Goal: Task Accomplishment & Management: Manage account settings

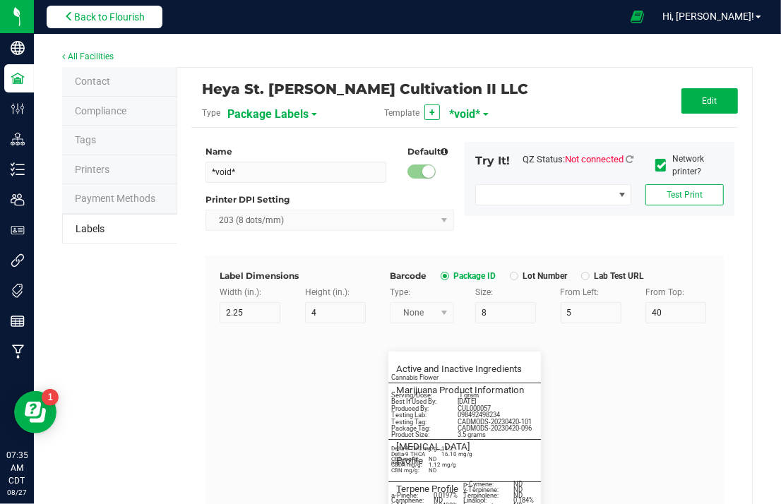
click at [102, 17] on span "Back to Flourish" at bounding box center [109, 16] width 71 height 11
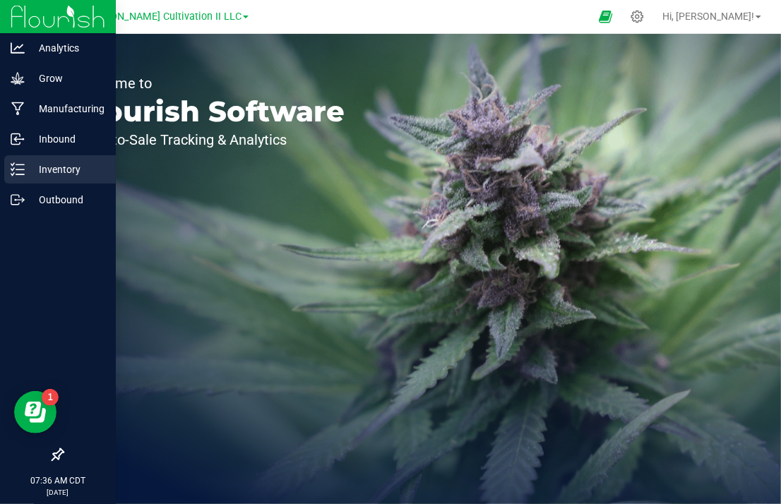
drag, startPoint x: 31, startPoint y: 164, endPoint x: 49, endPoint y: 168, distance: 18.1
click at [31, 164] on p "Inventory" at bounding box center [67, 169] width 85 height 17
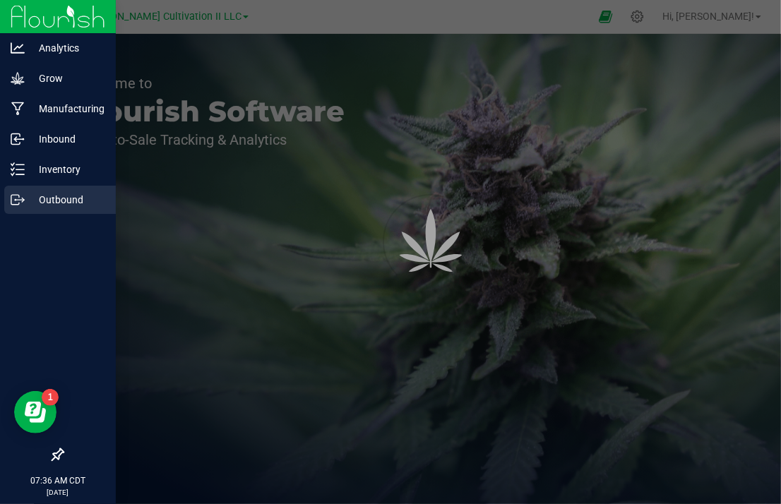
click at [32, 202] on p "Outbound" at bounding box center [67, 199] width 85 height 17
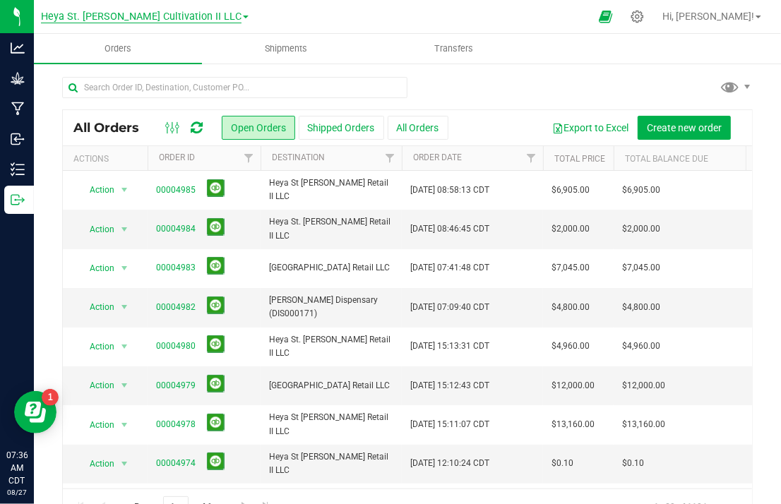
click at [145, 14] on span "Heya St. [PERSON_NAME] Cultivation II LLC" at bounding box center [141, 17] width 200 height 13
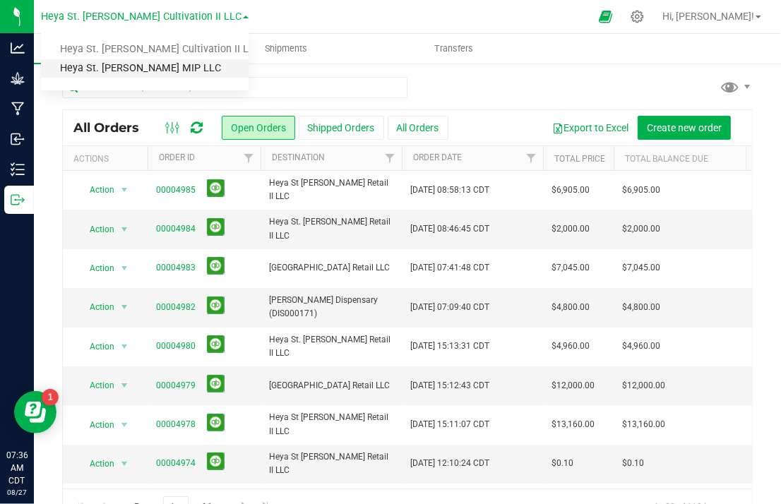
click at [127, 74] on link "Heya St. [PERSON_NAME] MIP LLC" at bounding box center [144, 68] width 207 height 19
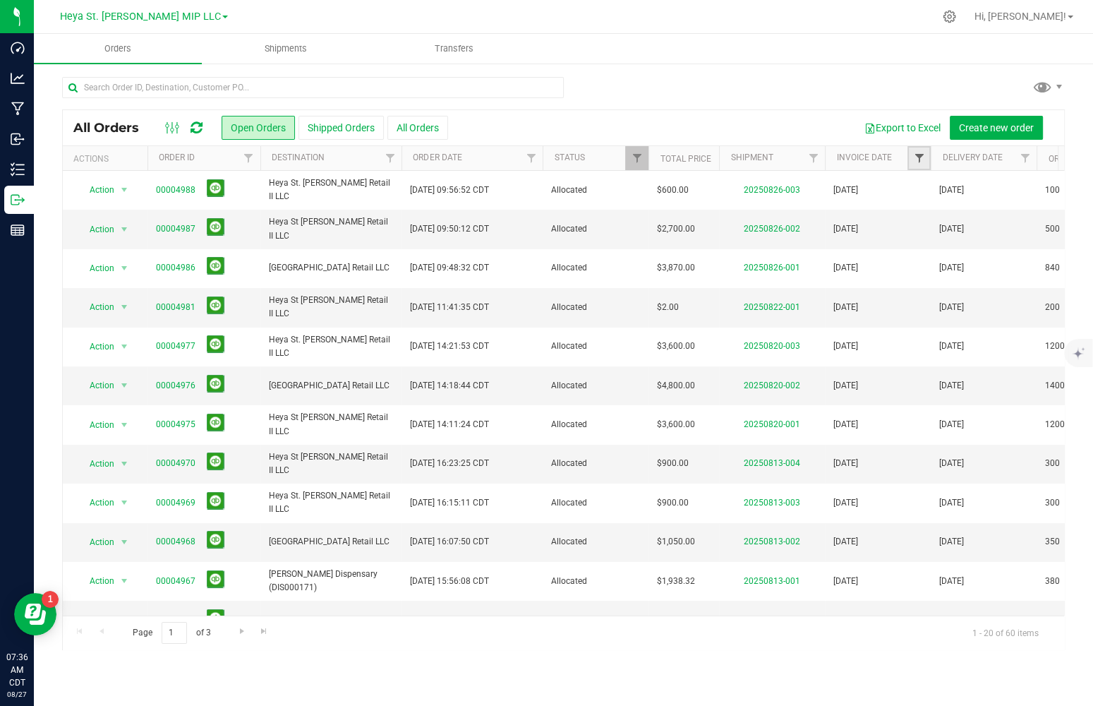
click at [780, 160] on span "Filter" at bounding box center [918, 157] width 11 height 11
click at [780, 245] on span "select" at bounding box center [1049, 243] width 11 height 11
click at [780, 198] on span "Equal to" at bounding box center [980, 208] width 126 height 20
click at [780, 269] on li "Is before" at bounding box center [989, 273] width 144 height 21
click at [780, 207] on span "select" at bounding box center [1051, 208] width 11 height 11
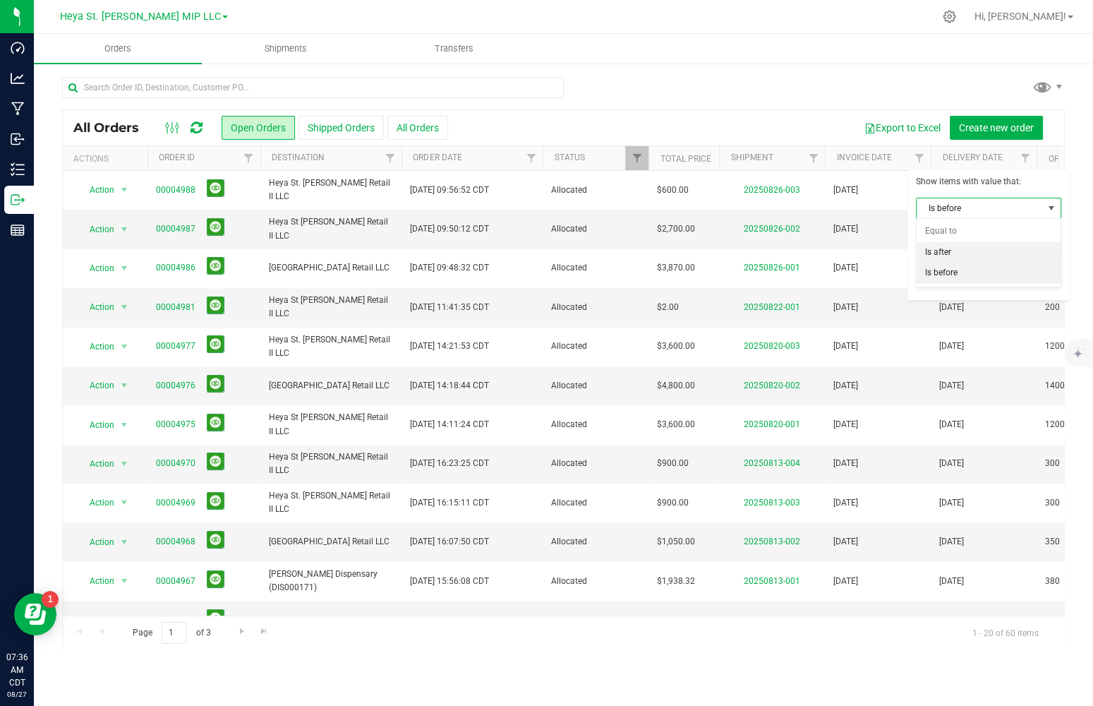
click at [780, 245] on li "Is after" at bounding box center [989, 252] width 144 height 21
click at [780, 246] on span "select" at bounding box center [1050, 244] width 20 height 20
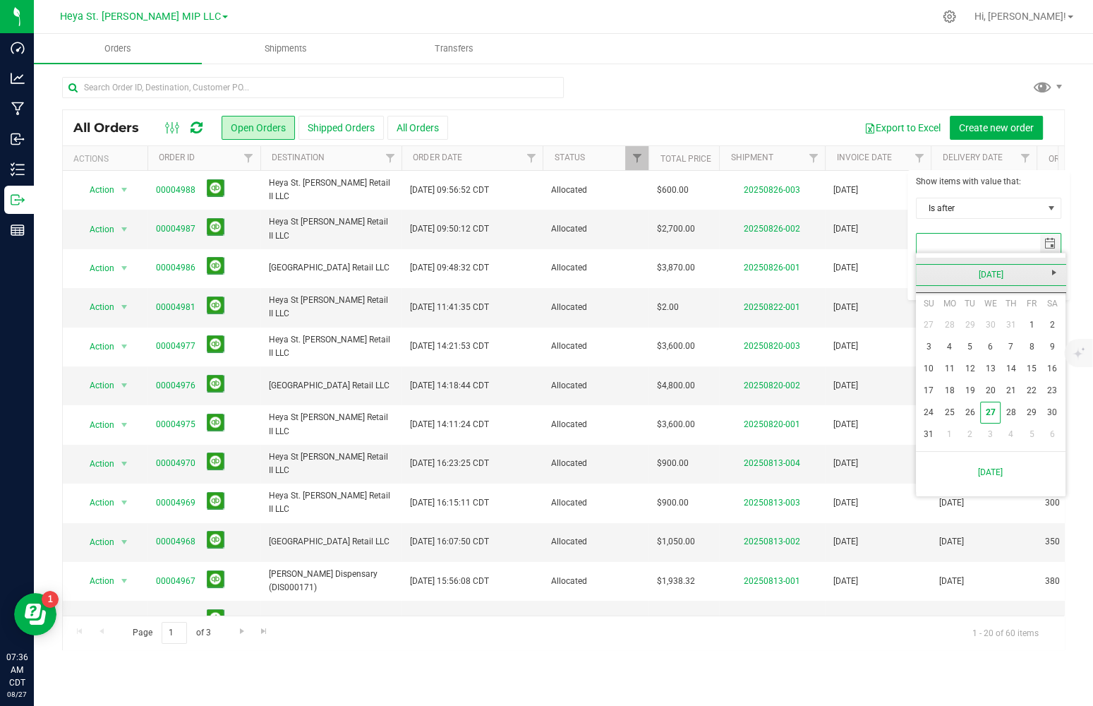
click at [780, 277] on link "[DATE]" at bounding box center [991, 275] width 152 height 22
click at [780, 316] on link "Jan" at bounding box center [937, 313] width 36 height 36
click at [780, 327] on link "1" at bounding box center [990, 325] width 20 height 22
type input "[DATE]"
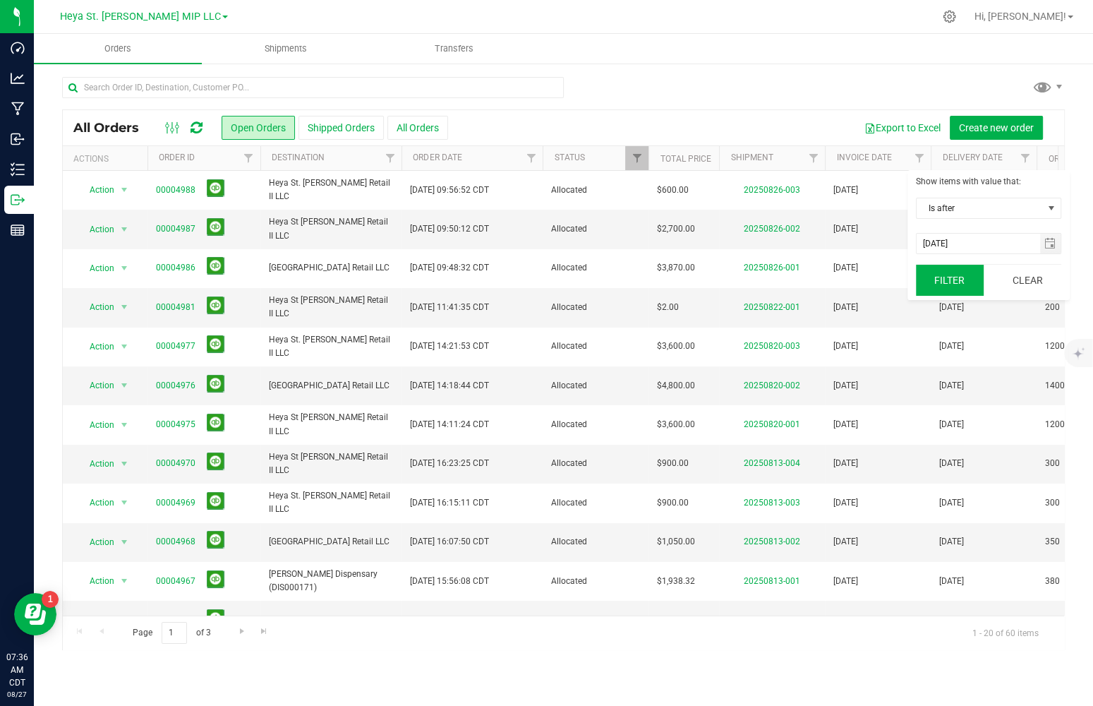
click at [780, 271] on button "Filter" at bounding box center [950, 280] width 68 height 31
click at [780, 162] on th "Invoice Date" at bounding box center [878, 158] width 106 height 25
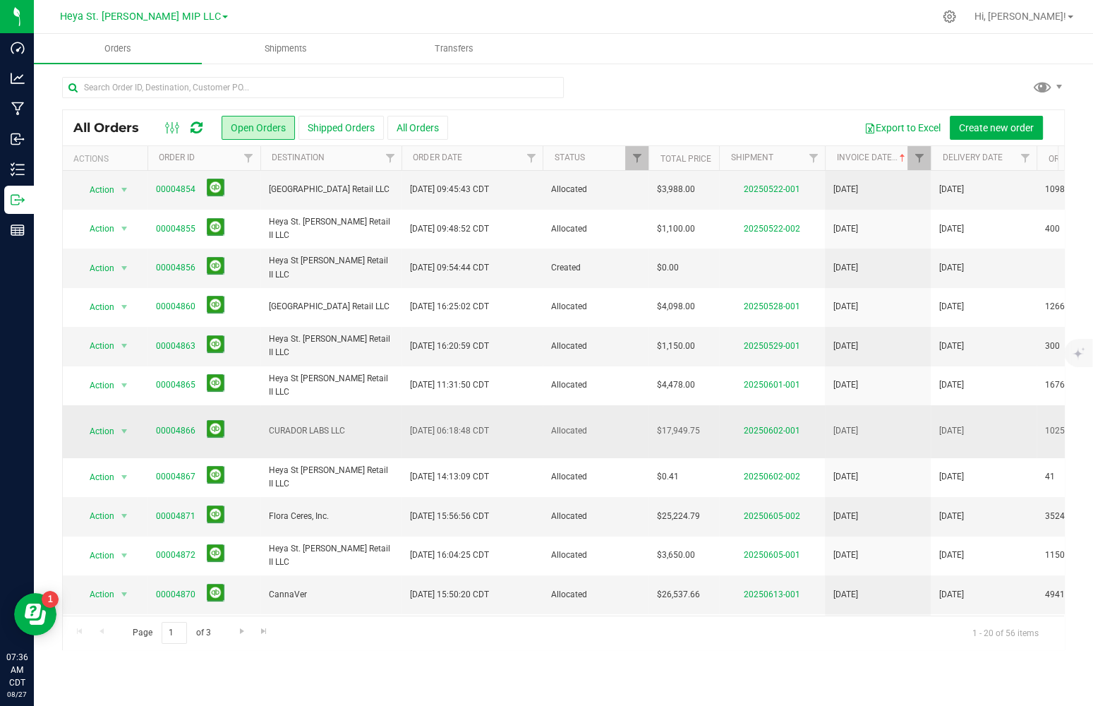
scroll to position [136, 0]
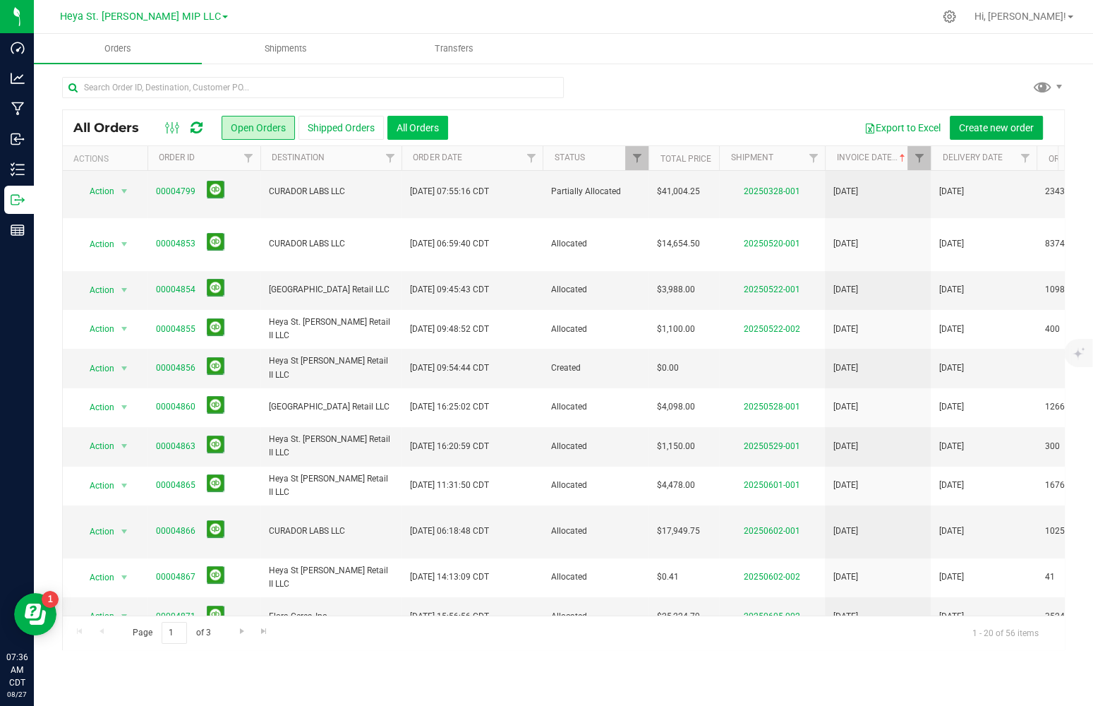
click at [429, 121] on button "All Orders" at bounding box center [417, 128] width 61 height 24
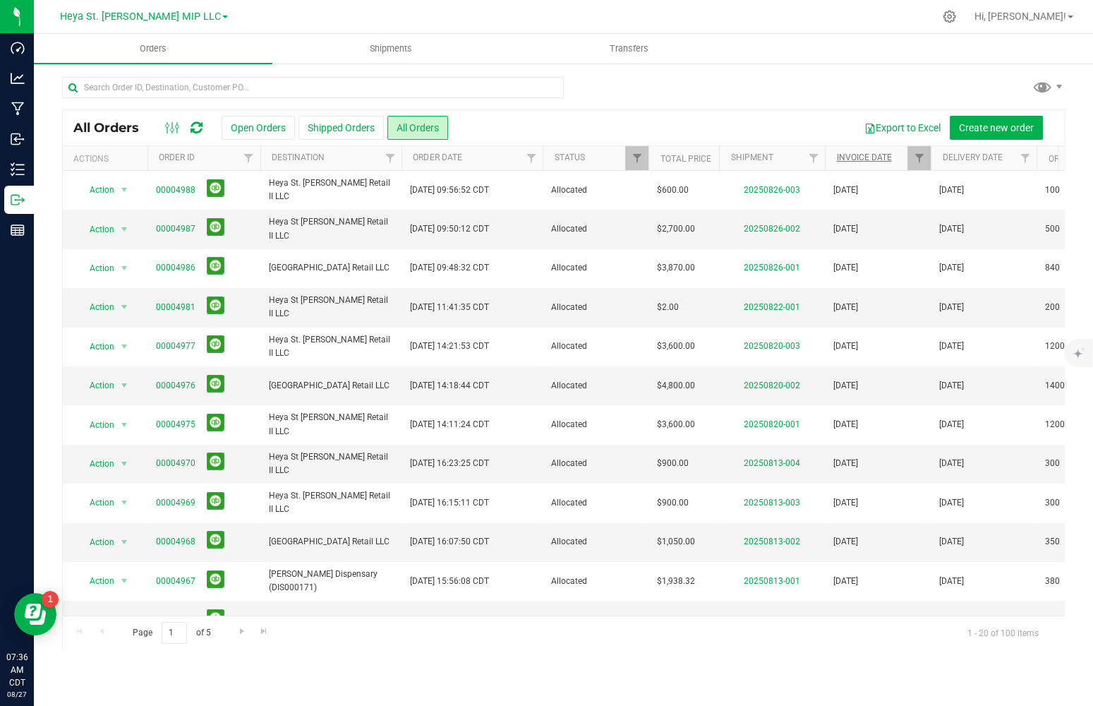
click at [780, 153] on link "Invoice Date" at bounding box center [863, 157] width 55 height 10
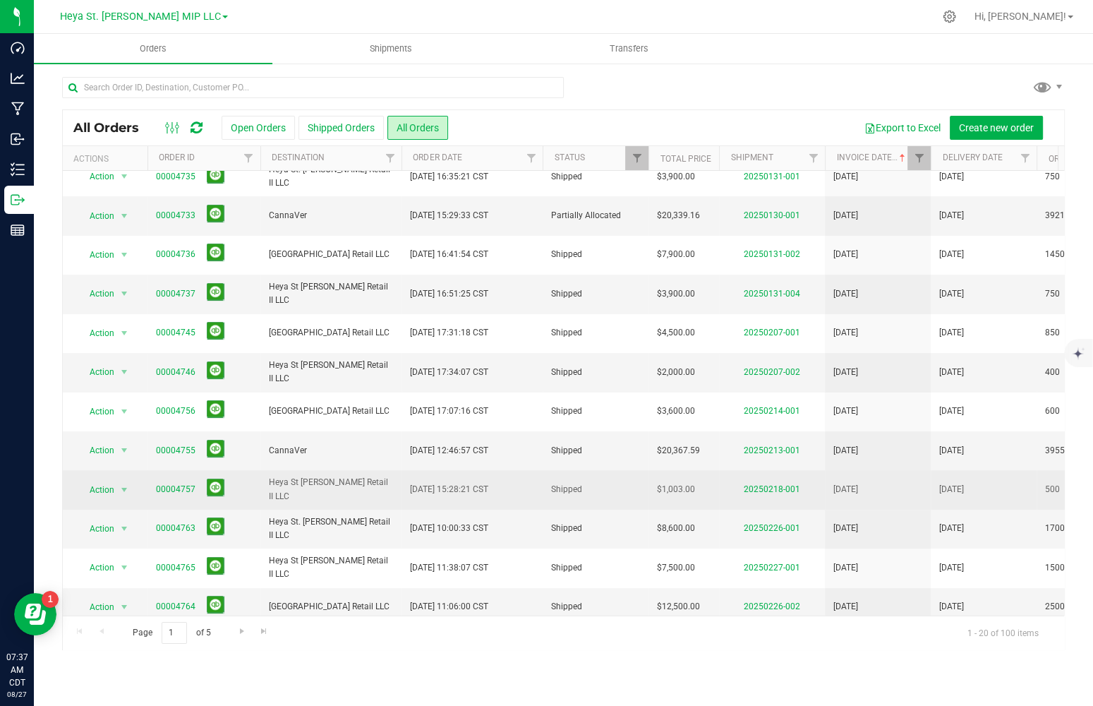
scroll to position [343, 0]
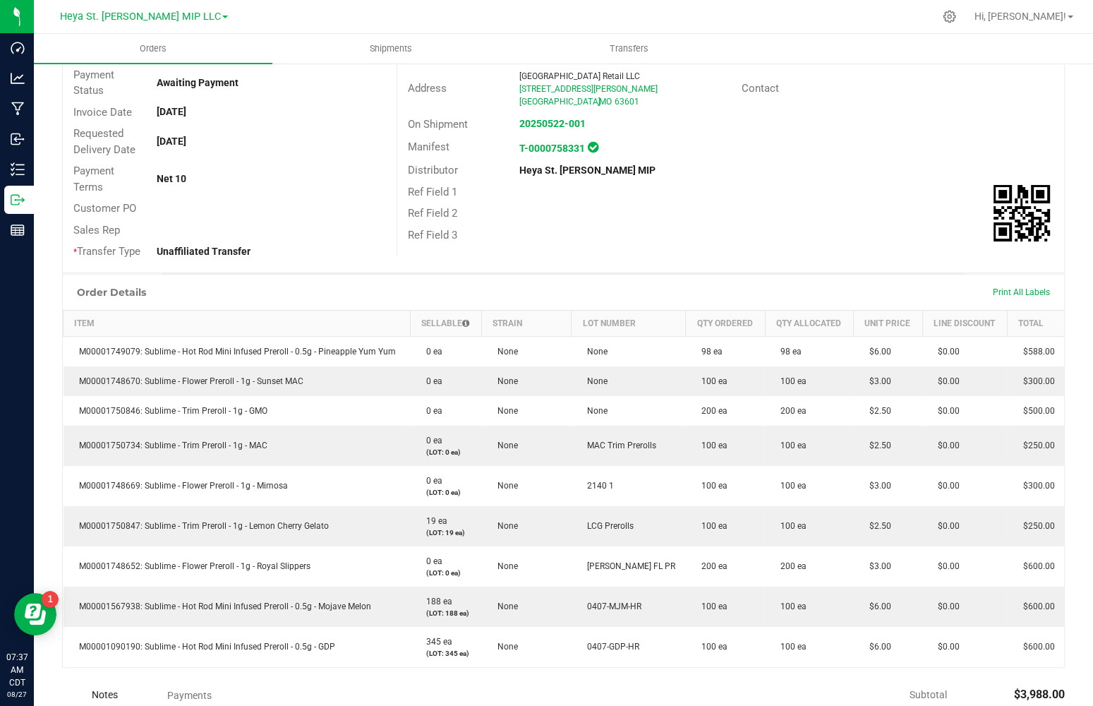
scroll to position [174, 0]
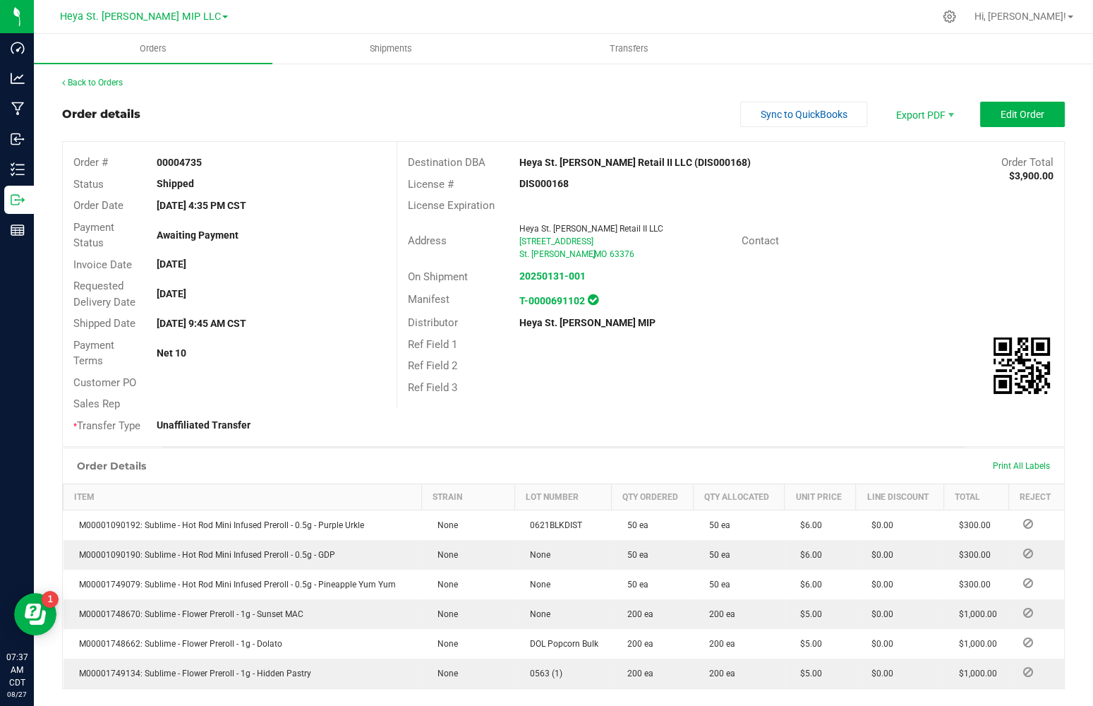
scroll to position [15, 0]
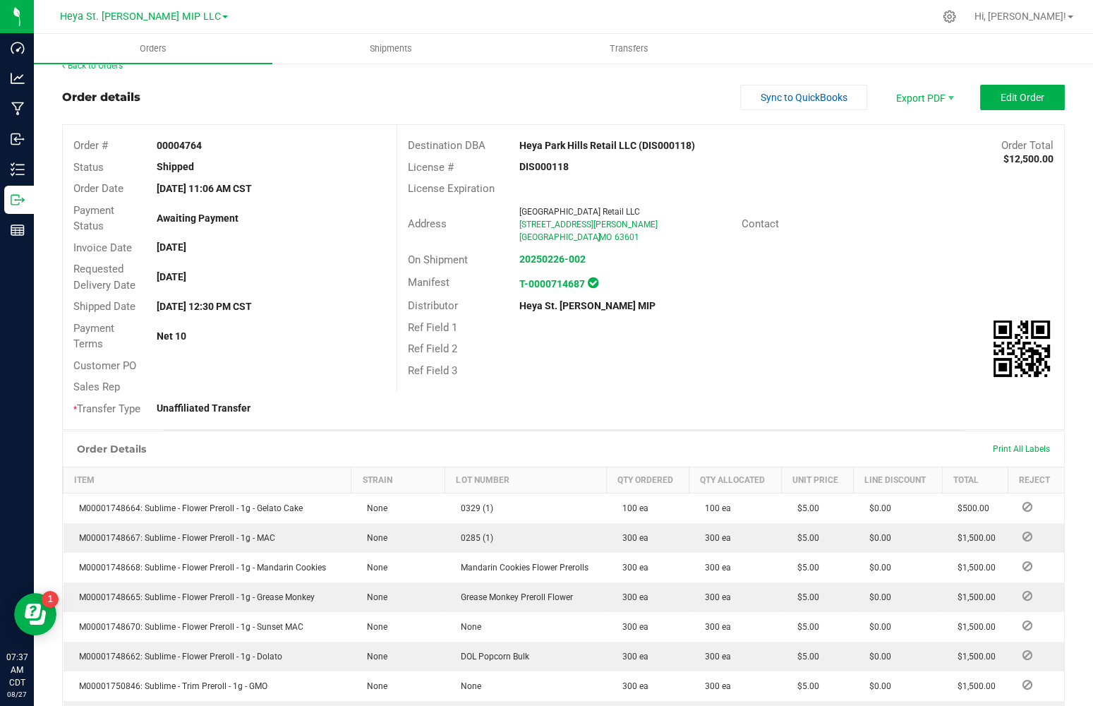
scroll to position [66, 0]
